Goal: Check status: Check status

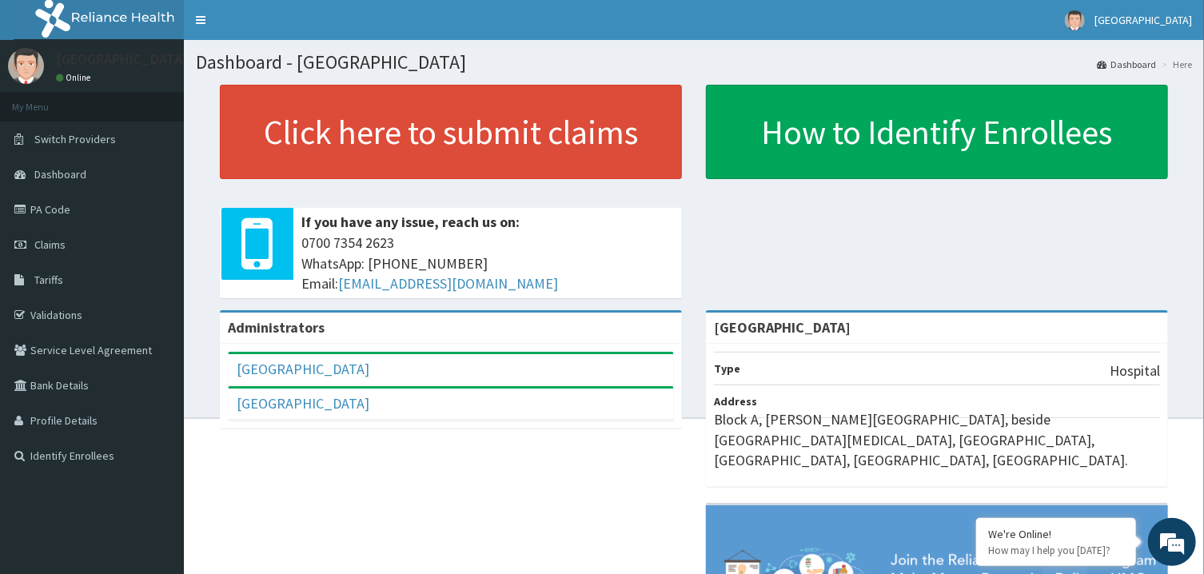
click at [415, 466] on div "Administrators Genezland Hospitals Full Name Genezland Hospitals Email Address …" at bounding box center [694, 536] width 996 height 453
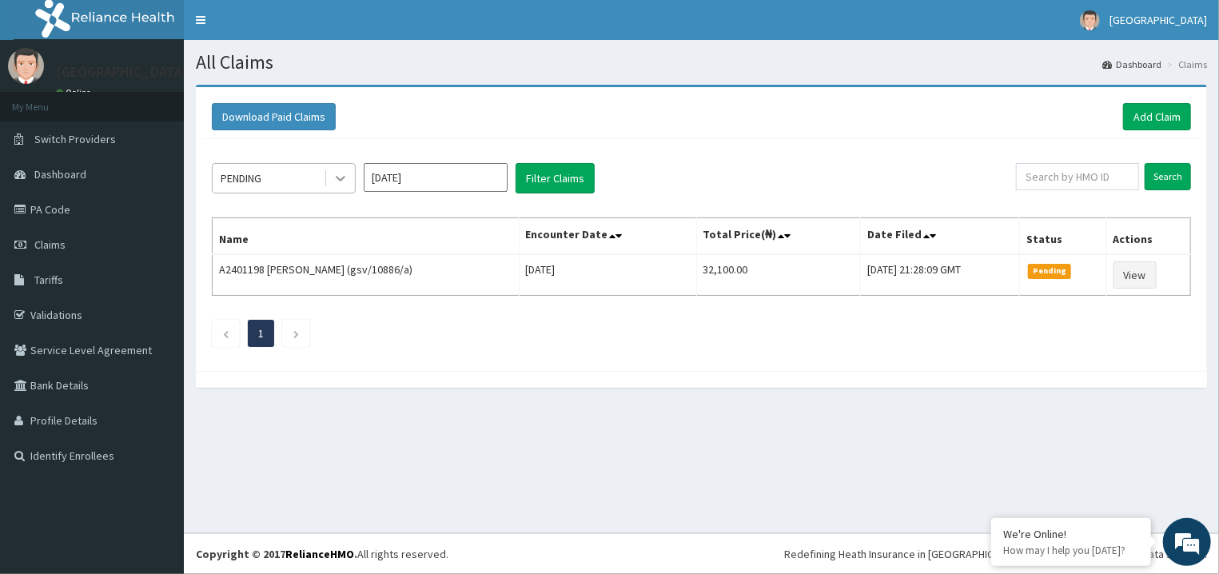
click at [328, 181] on div at bounding box center [340, 178] width 29 height 29
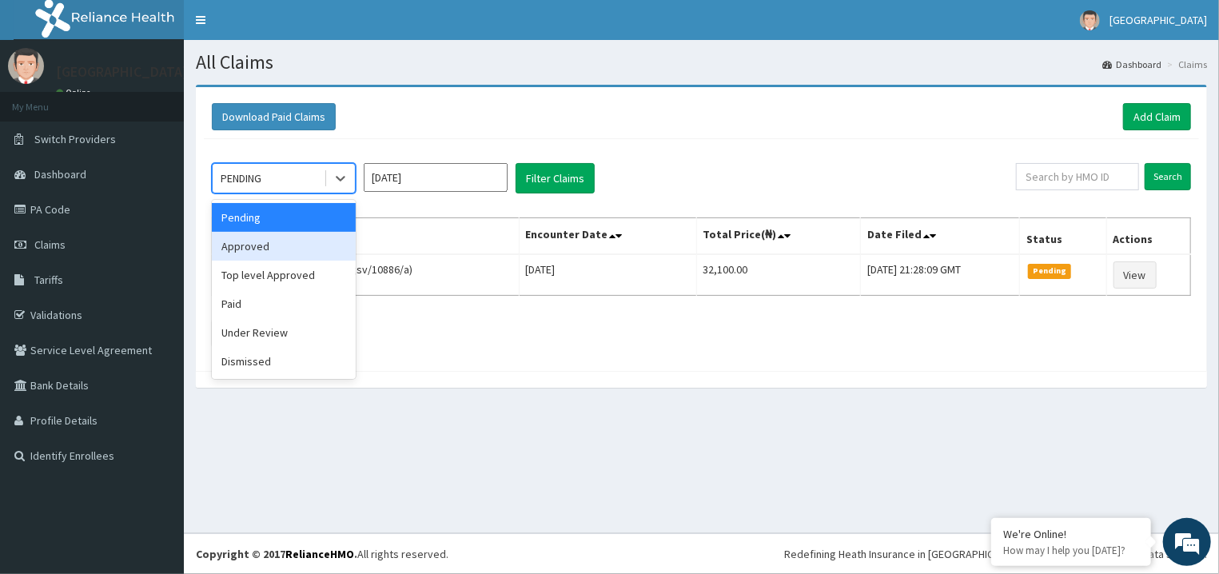
click at [319, 252] on div "Approved" at bounding box center [284, 246] width 144 height 29
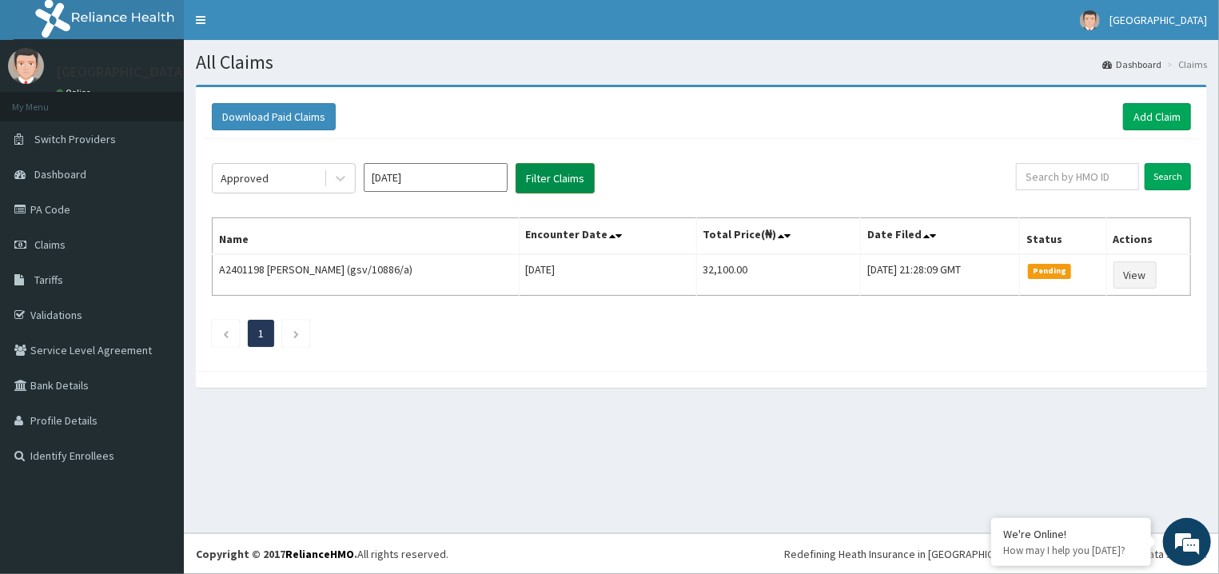
click at [587, 173] on button "Filter Claims" at bounding box center [555, 178] width 79 height 30
click at [569, 176] on button "Filter Claims" at bounding box center [555, 178] width 79 height 30
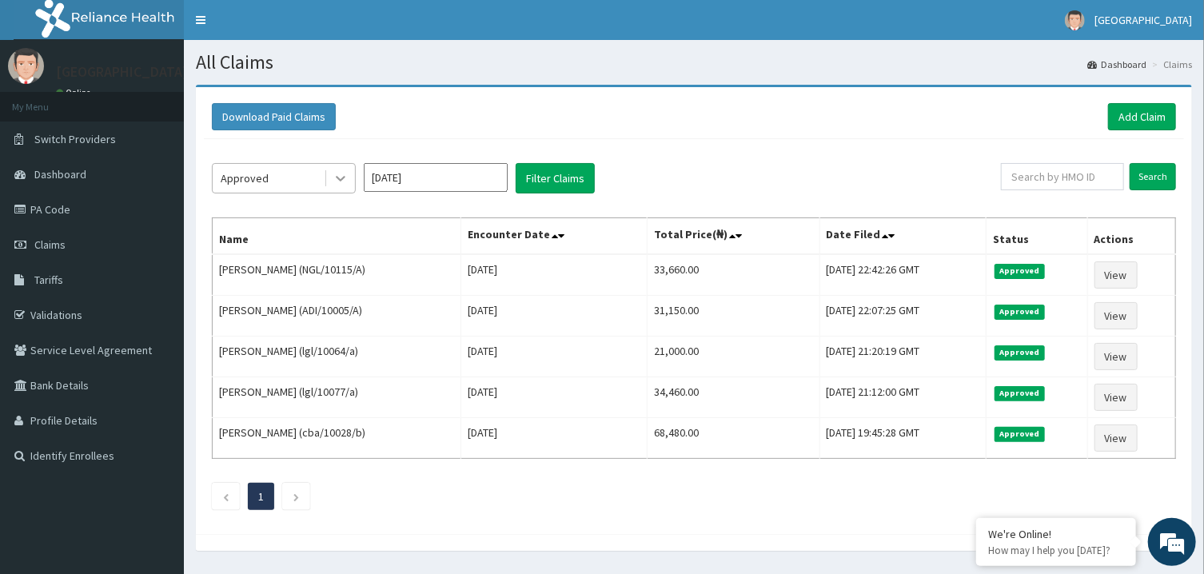
click at [327, 189] on div at bounding box center [340, 178] width 29 height 29
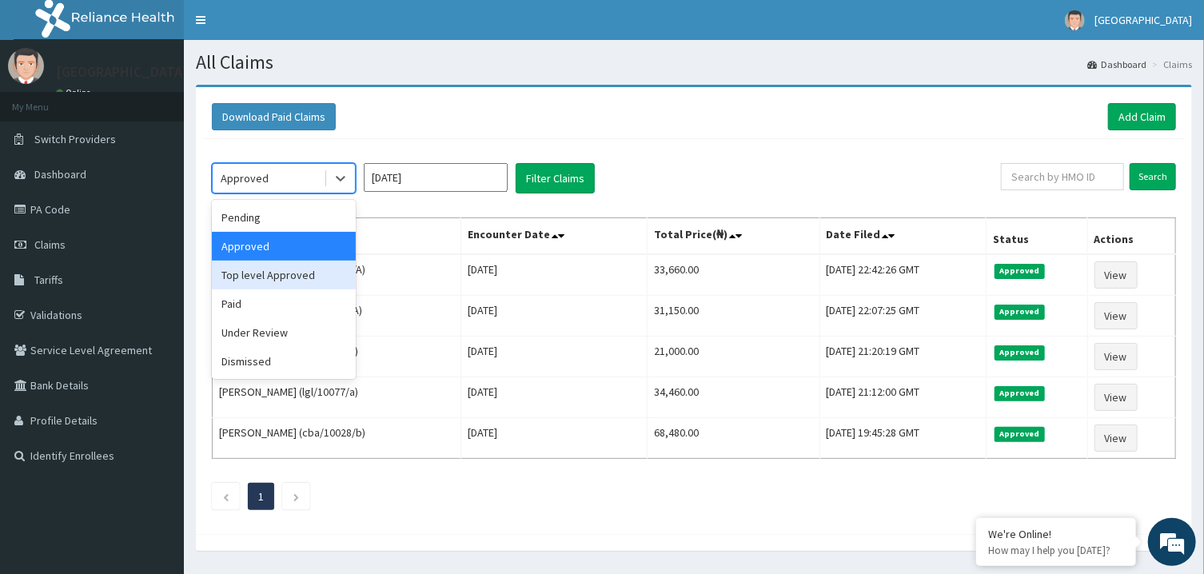
click at [285, 268] on div "Top level Approved" at bounding box center [284, 275] width 144 height 29
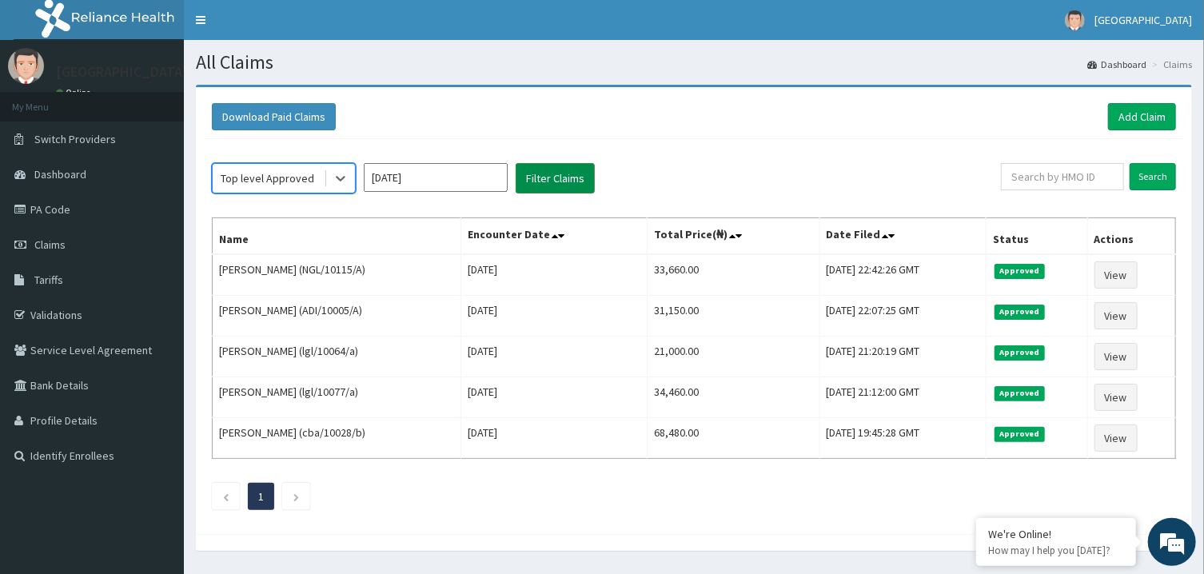
click at [571, 173] on button "Filter Claims" at bounding box center [555, 178] width 79 height 30
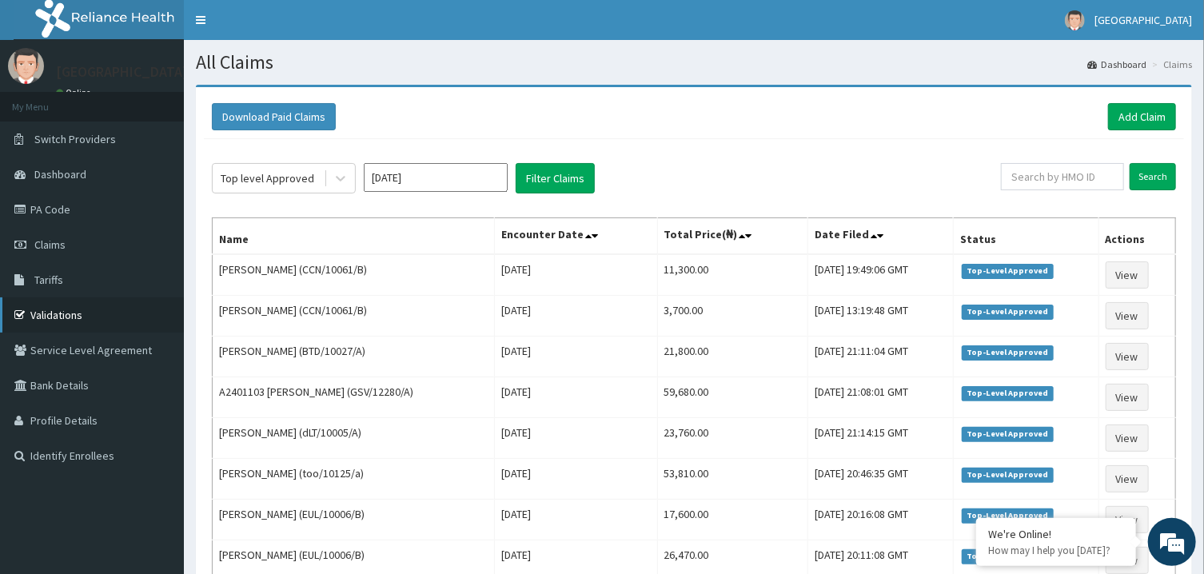
click at [87, 305] on link "Validations" at bounding box center [92, 314] width 184 height 35
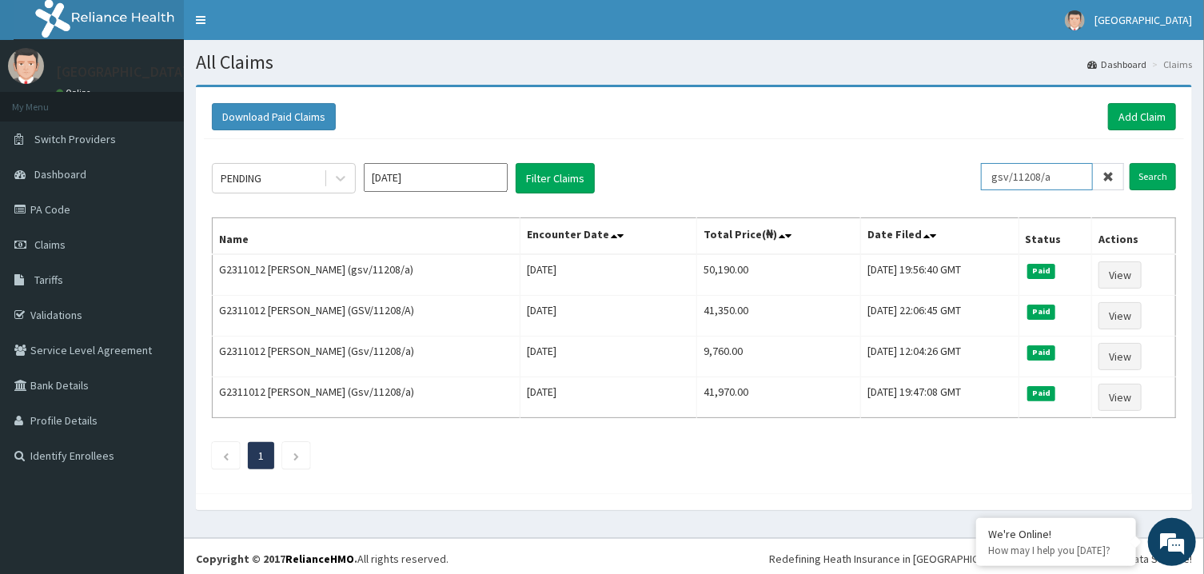
click at [1024, 174] on input "gsv/11208/a" at bounding box center [1037, 176] width 112 height 27
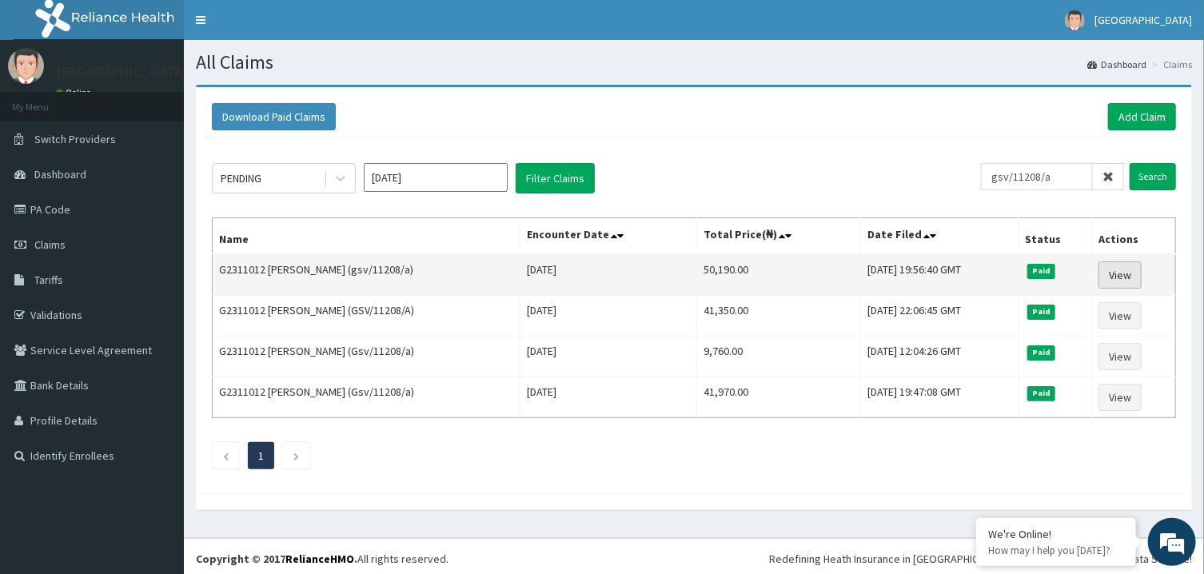
click at [1122, 276] on link "View" at bounding box center [1119, 274] width 43 height 27
